Goal: Find specific page/section: Find specific page/section

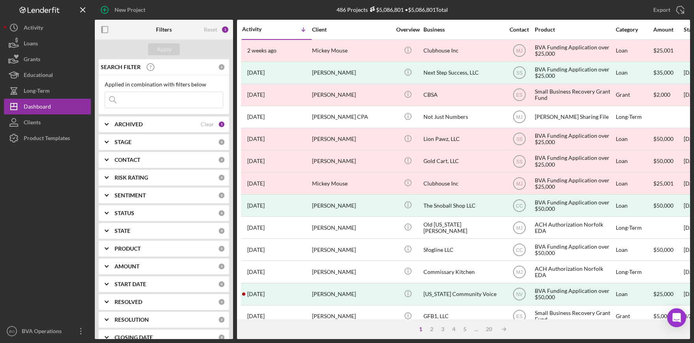
click at [108, 124] on polyline at bounding box center [106, 125] width 3 height 2
click at [108, 159] on input "Active" at bounding box center [109, 157] width 8 height 8
checkbox input "true"
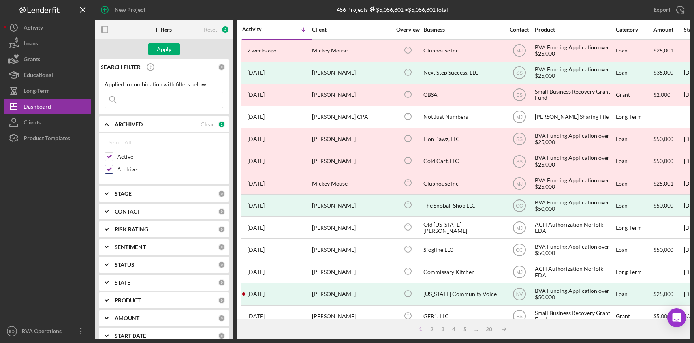
click at [108, 168] on input "Archived" at bounding box center [109, 169] width 8 height 8
checkbox input "false"
click at [159, 49] on div "Apply" at bounding box center [164, 49] width 15 height 12
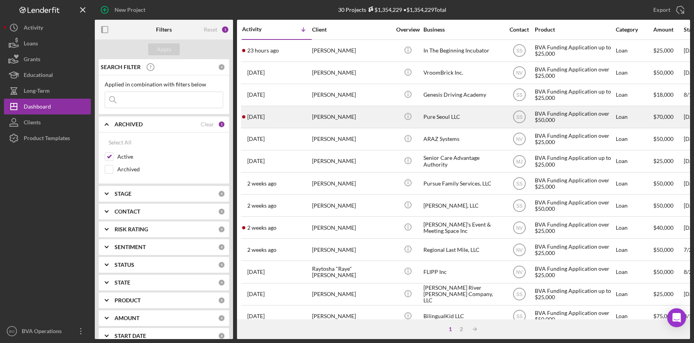
click at [454, 118] on div "Pure Seoul LLC" at bounding box center [462, 117] width 79 height 21
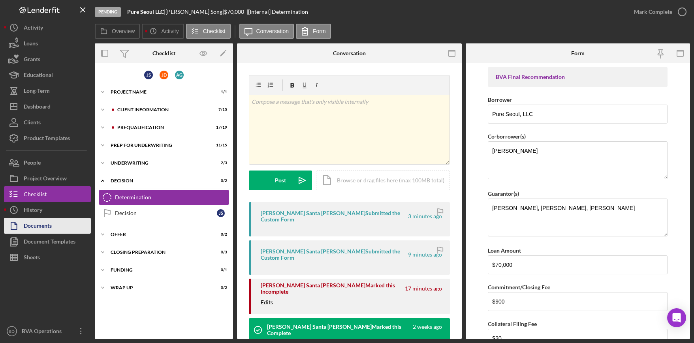
click at [46, 225] on div "Documents" at bounding box center [38, 227] width 28 height 18
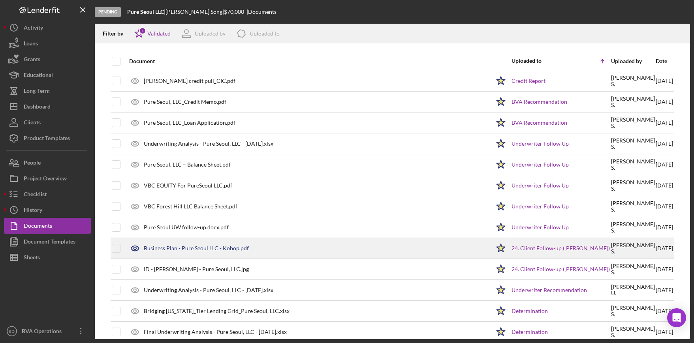
scroll to position [1414, 0]
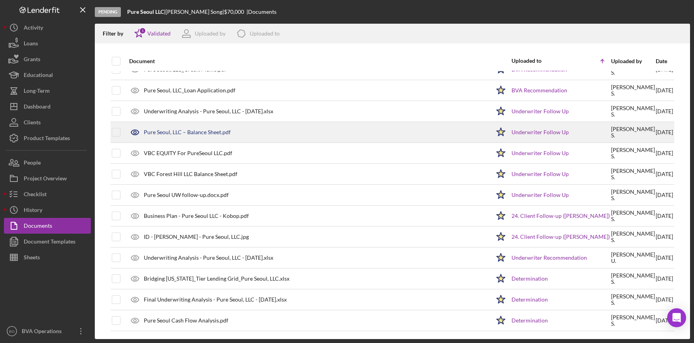
click at [202, 131] on div "Pure Seoul, LLC – Balance Sheet.pdf" at bounding box center [187, 132] width 87 height 6
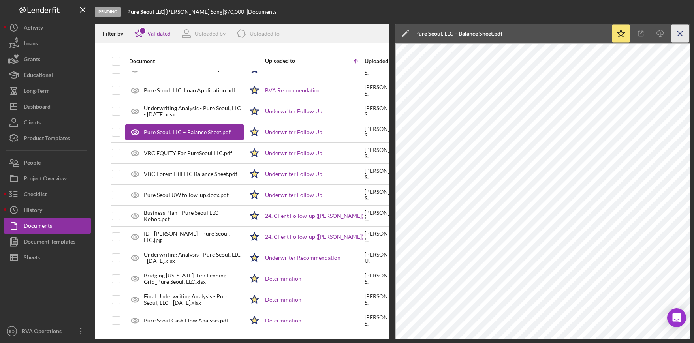
click at [677, 33] on icon "Icon/Menu Close" at bounding box center [680, 34] width 18 height 18
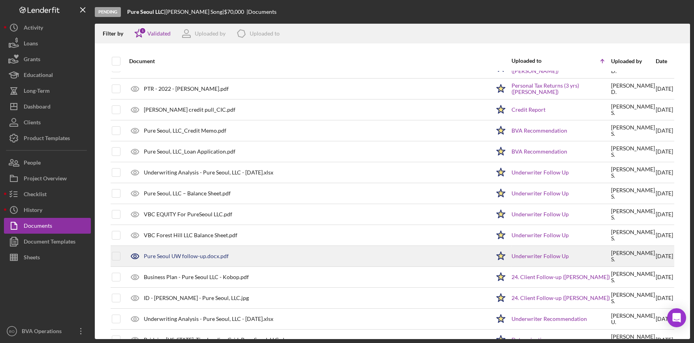
scroll to position [1335, 0]
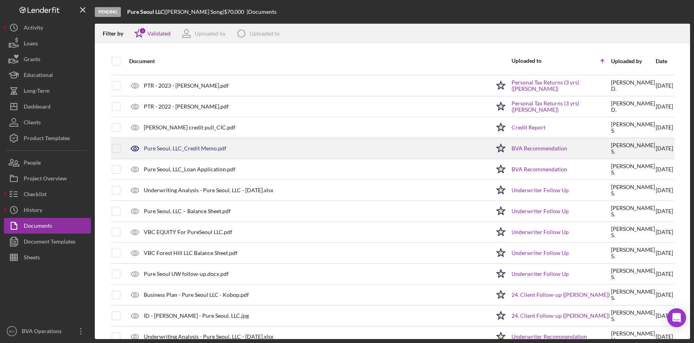
click at [211, 144] on div "Pure Seoul, LLC_Credit Memo.pdf" at bounding box center [307, 149] width 365 height 20
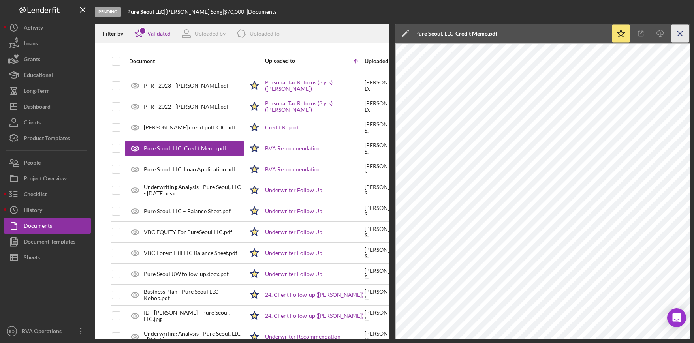
click at [683, 28] on icon "Icon/Menu Close" at bounding box center [680, 34] width 18 height 18
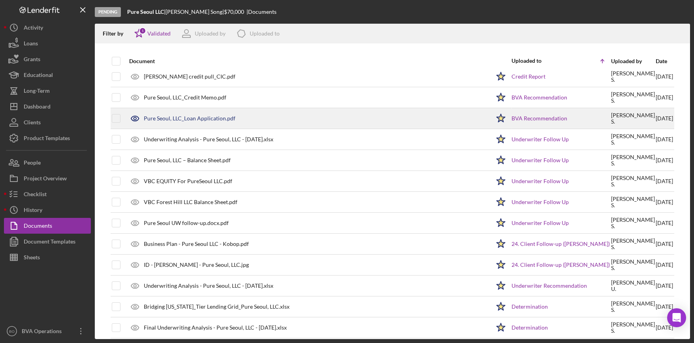
scroll to position [1414, 0]
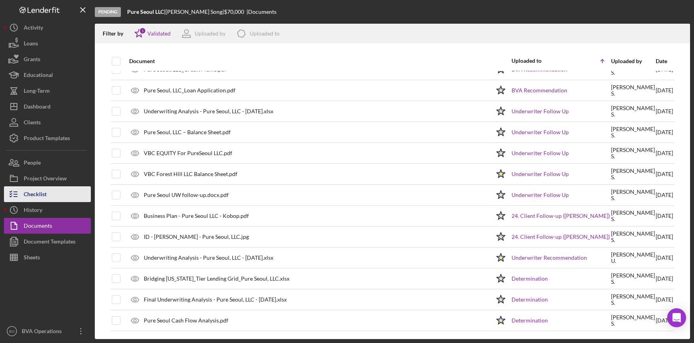
drag, startPoint x: 31, startPoint y: 206, endPoint x: 36, endPoint y: 196, distance: 11.1
click at [31, 206] on div "History" at bounding box center [33, 211] width 19 height 18
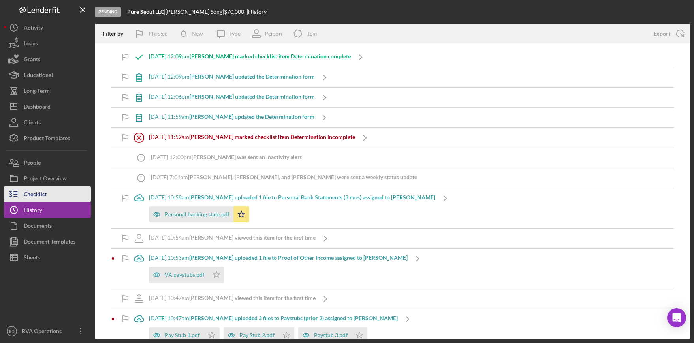
click at [43, 192] on div "Checklist" at bounding box center [35, 195] width 23 height 18
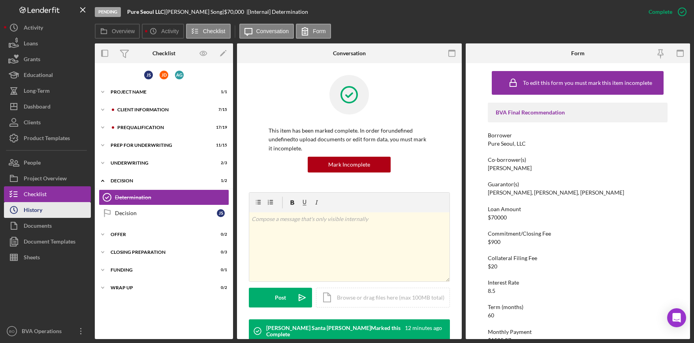
click at [49, 211] on button "Icon/History History" at bounding box center [47, 210] width 87 height 16
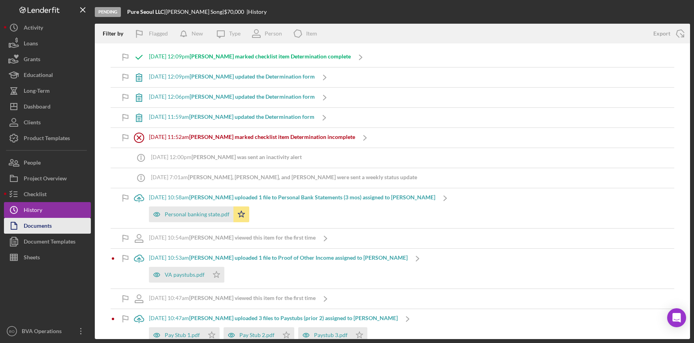
click at [51, 227] on div "Documents" at bounding box center [38, 227] width 28 height 18
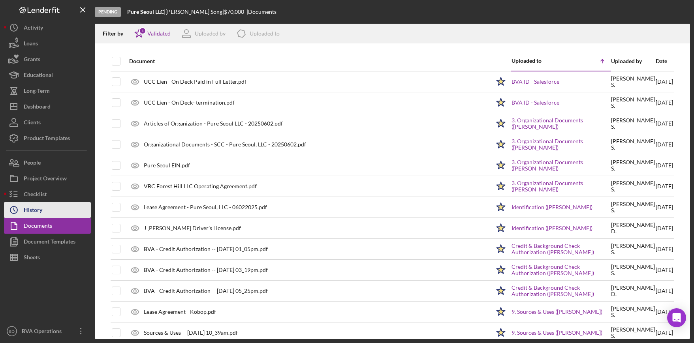
click at [37, 210] on div "History" at bounding box center [33, 211] width 19 height 18
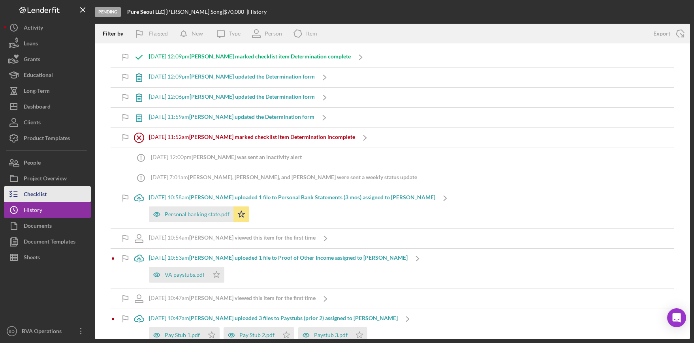
click at [51, 188] on button "Checklist" at bounding box center [47, 194] width 87 height 16
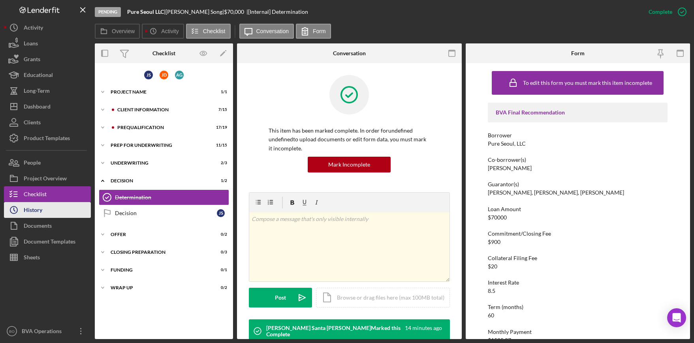
click at [57, 210] on button "Icon/History History" at bounding box center [47, 210] width 87 height 16
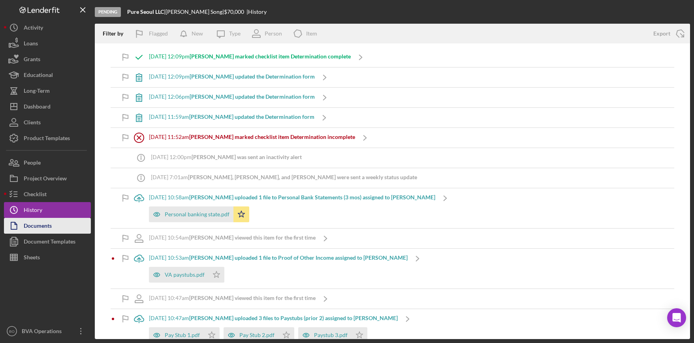
click at [56, 228] on button "Documents" at bounding box center [47, 226] width 87 height 16
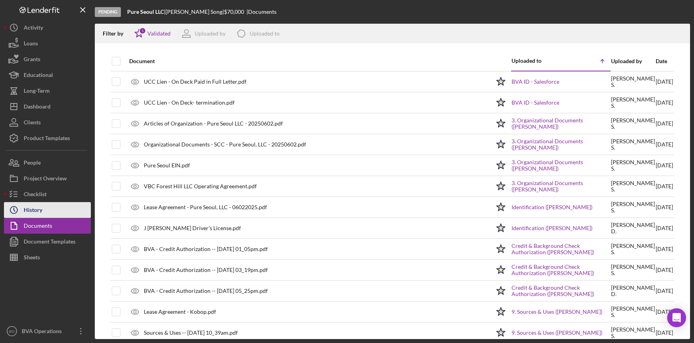
drag, startPoint x: 41, startPoint y: 211, endPoint x: 45, endPoint y: 204, distance: 7.4
click at [41, 210] on div "History" at bounding box center [33, 211] width 19 height 18
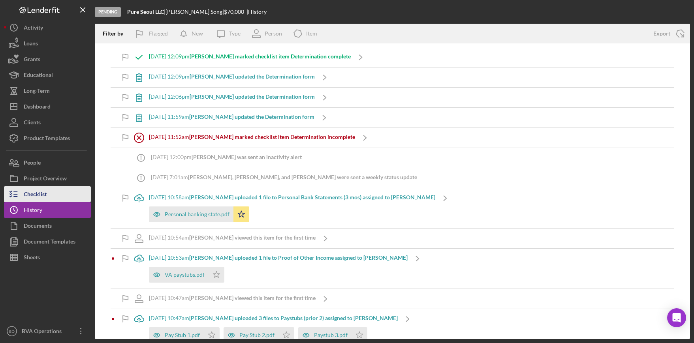
click at [52, 193] on button "Checklist" at bounding box center [47, 194] width 87 height 16
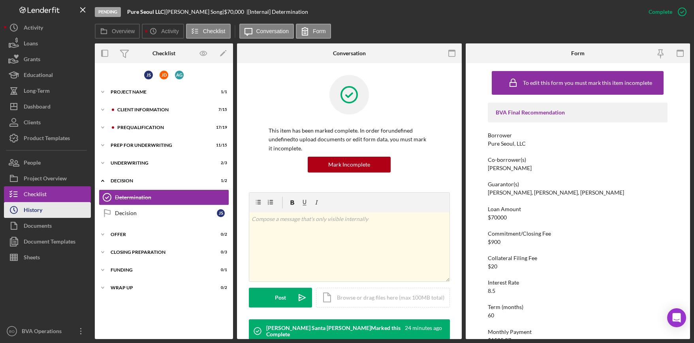
click at [51, 215] on button "Icon/History History" at bounding box center [47, 210] width 87 height 16
